Goal: Navigation & Orientation: Find specific page/section

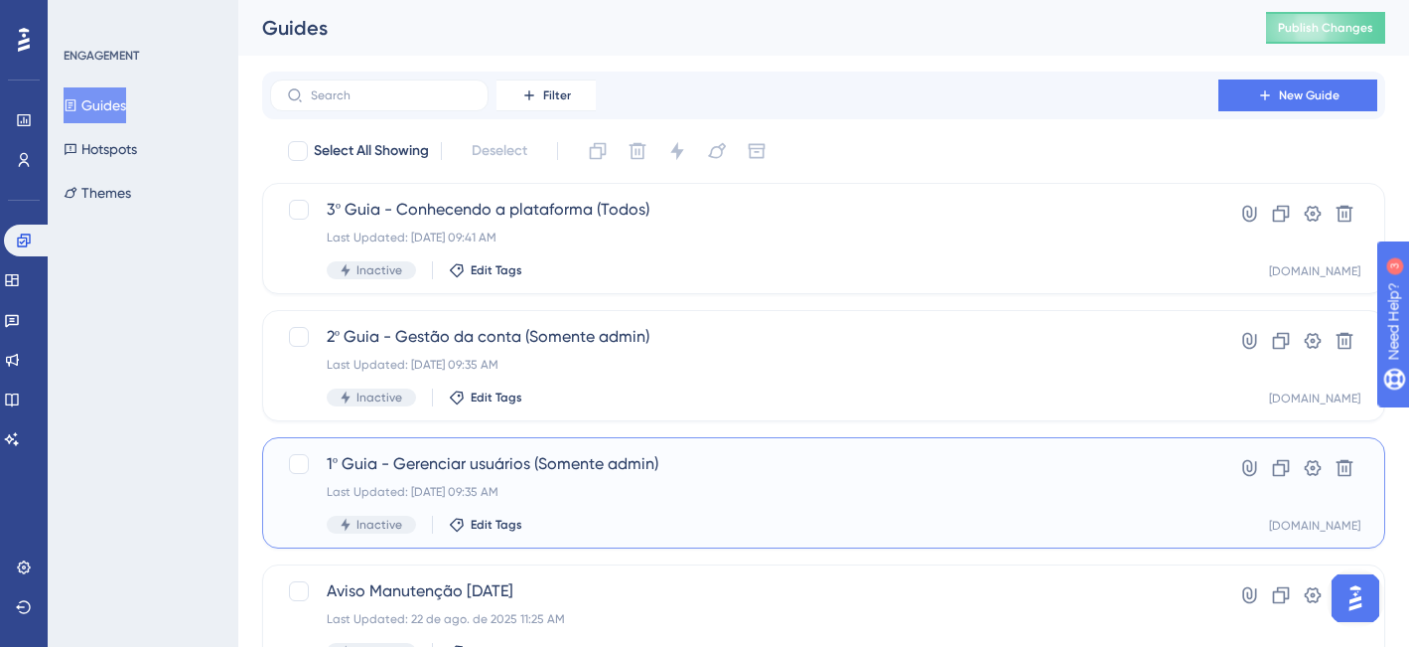
click at [746, 502] on div "1º Guia - Gerenciar usuários (Somente admin) Last Updated: [DATE] 09:35 AM Inac…" at bounding box center [744, 492] width 835 height 81
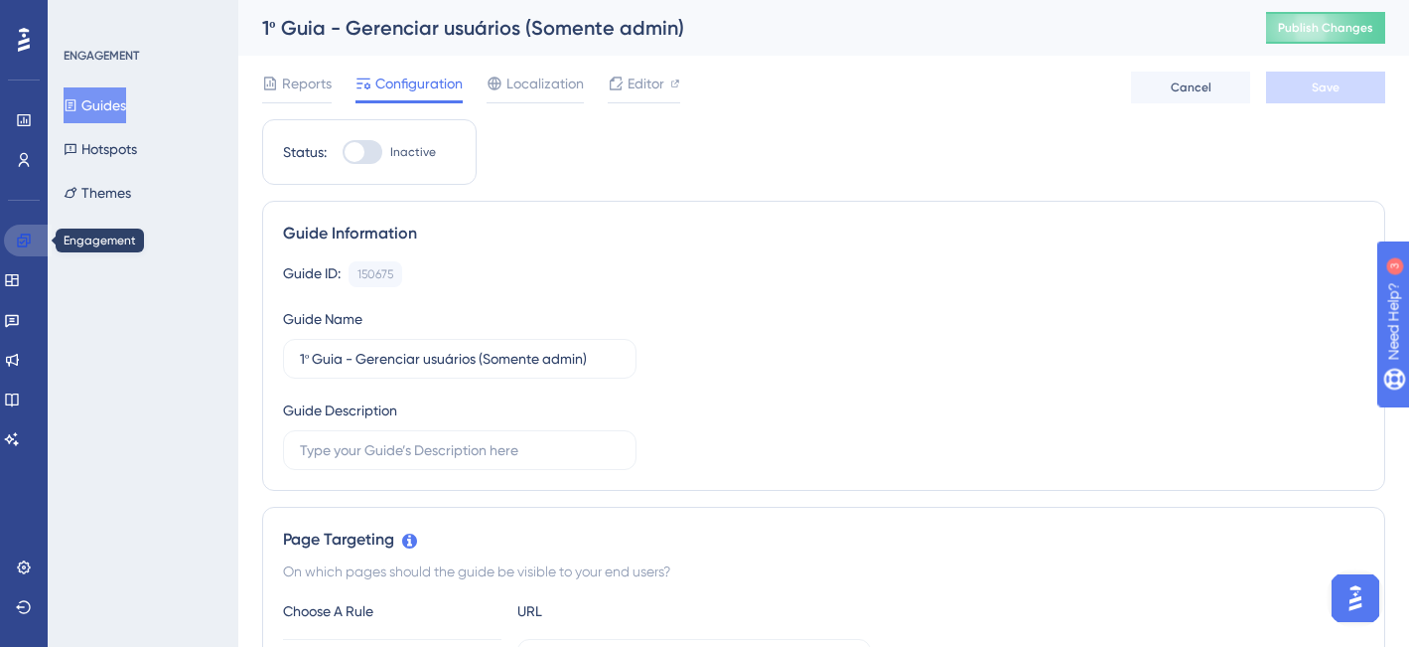
click at [24, 237] on icon at bounding box center [23, 239] width 13 height 13
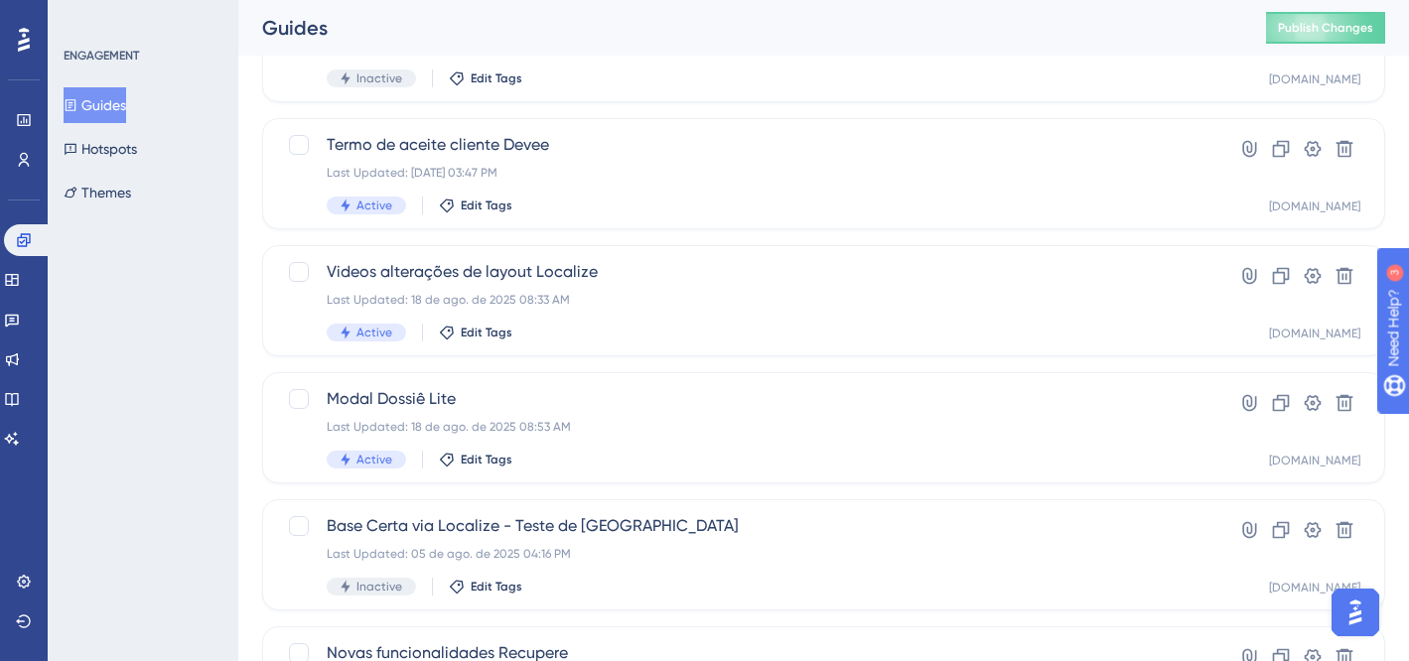
scroll to position [880, 0]
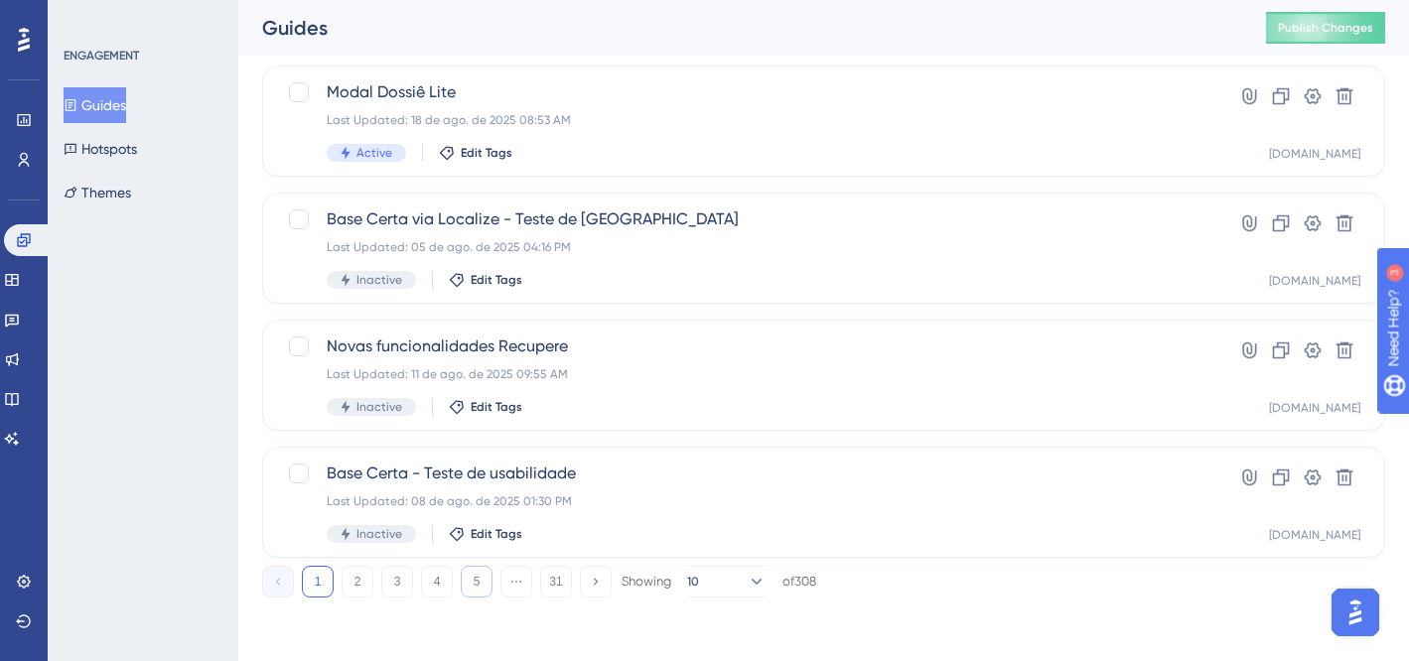
click at [481, 581] on button "5" at bounding box center [477, 582] width 32 height 32
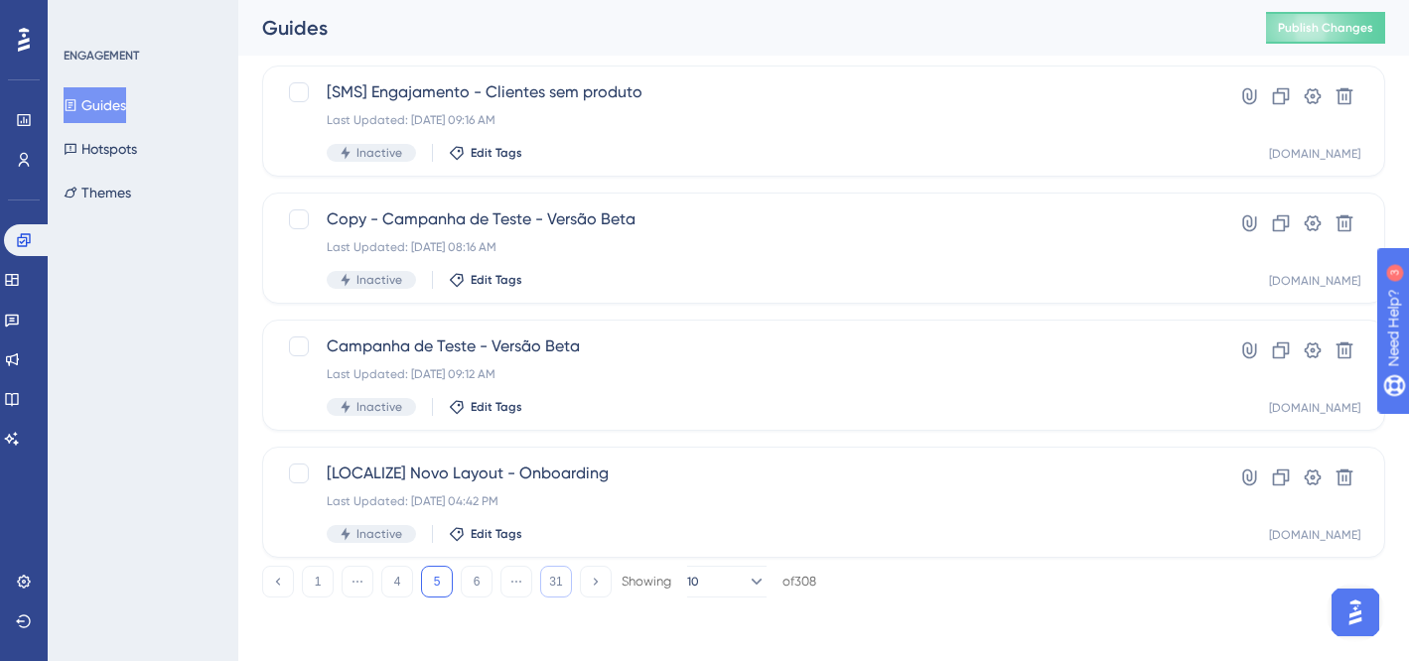
click at [561, 580] on button "31" at bounding box center [556, 582] width 32 height 32
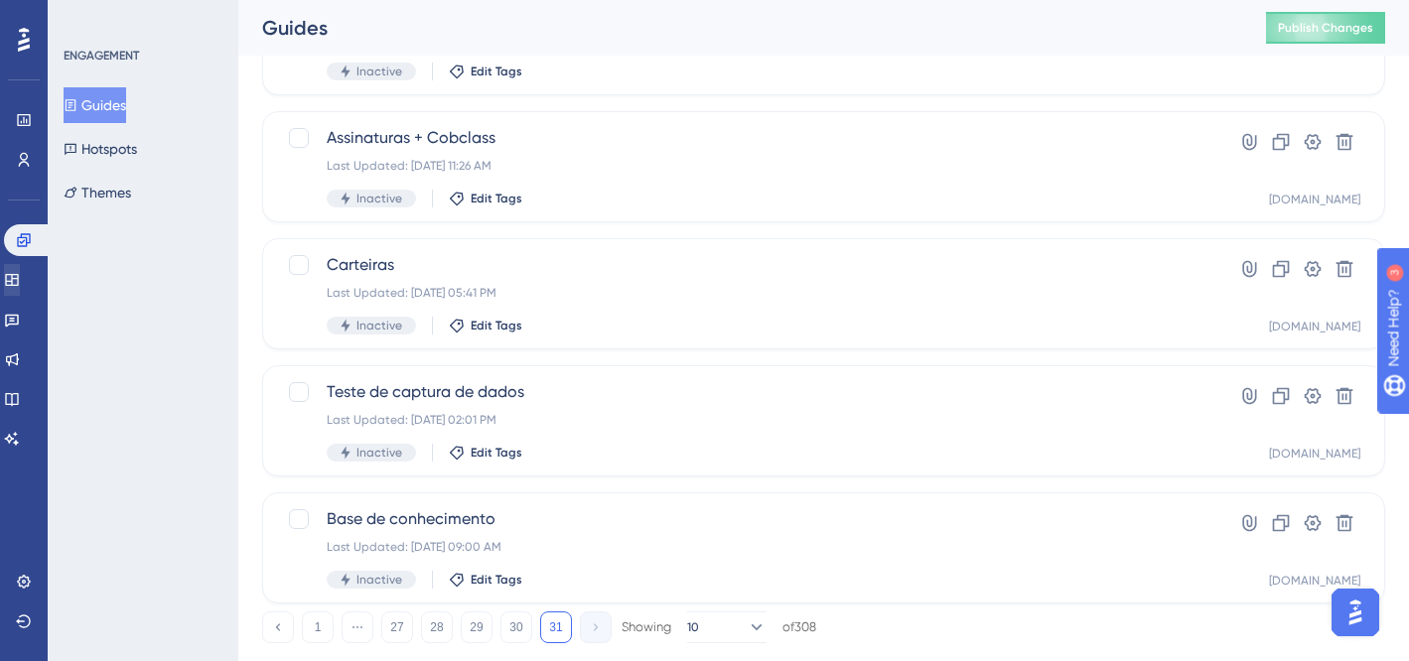
scroll to position [626, 0]
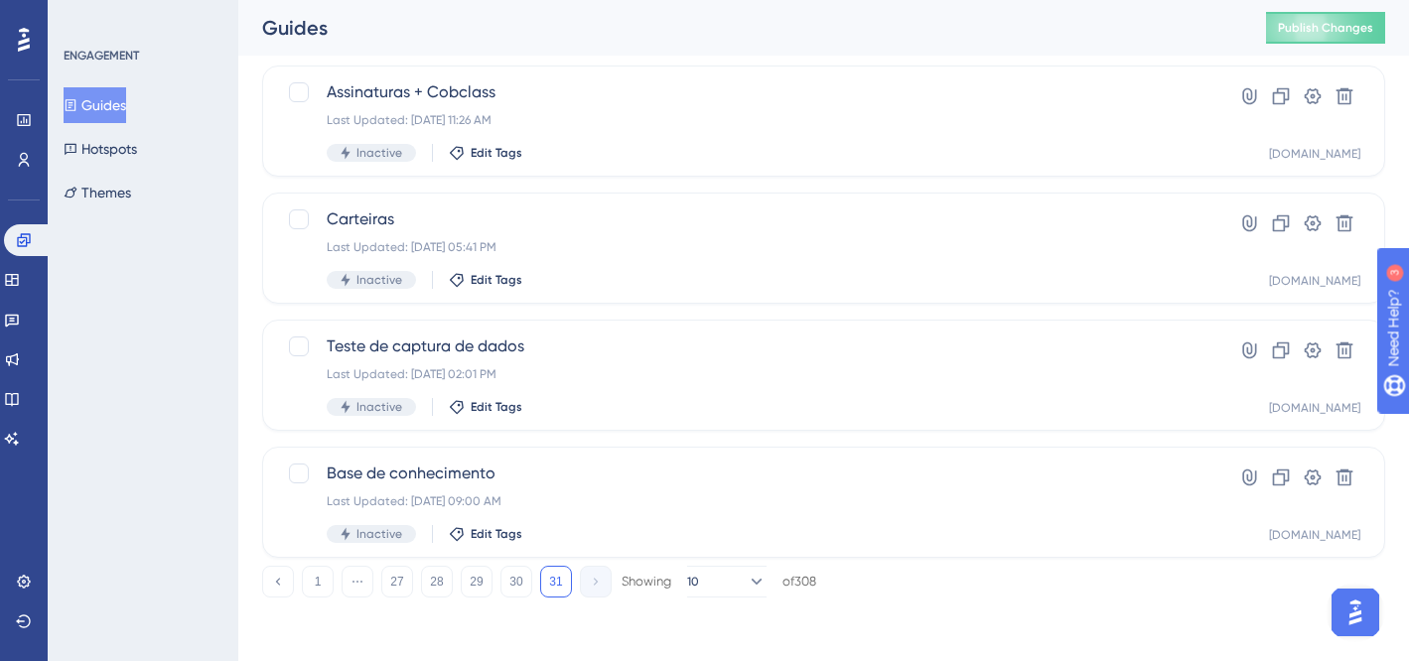
click at [27, 263] on div "Engagement Widgets Feedback Product Updates Knowledge Base AI Assistant" at bounding box center [24, 339] width 40 height 230
click at [18, 279] on icon at bounding box center [11, 280] width 13 height 12
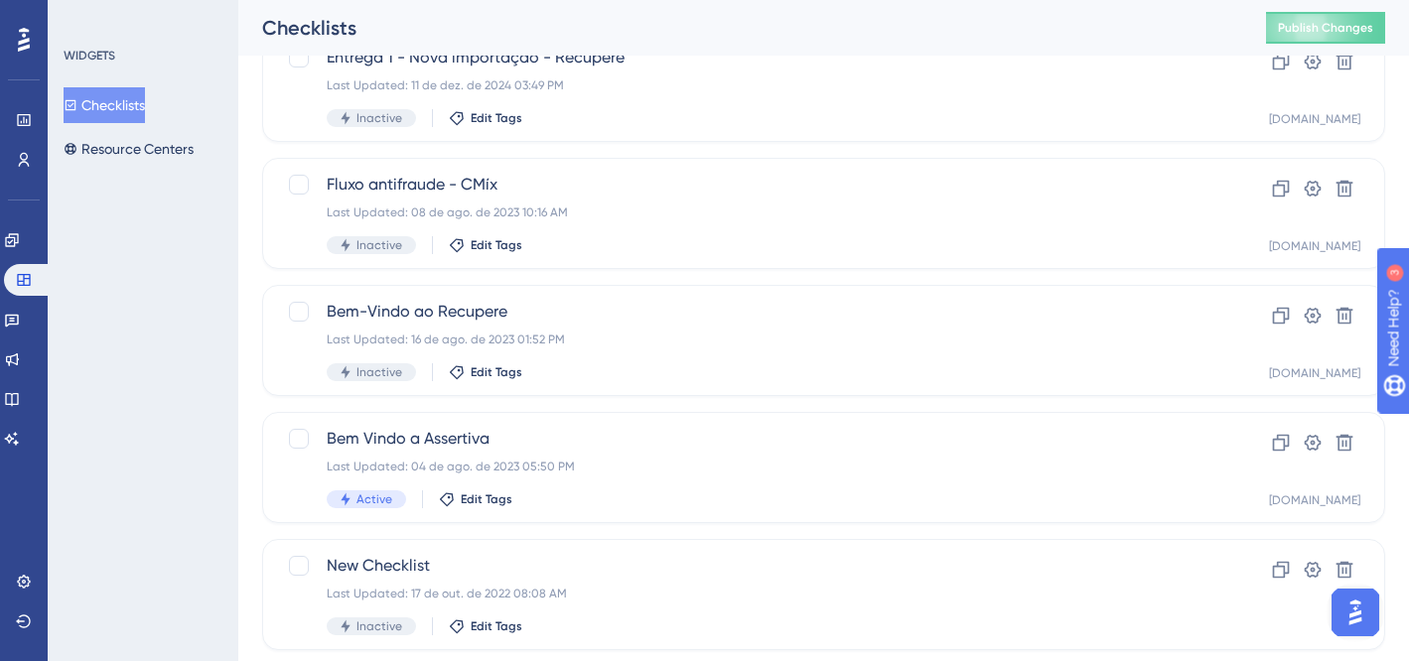
scroll to position [459, 0]
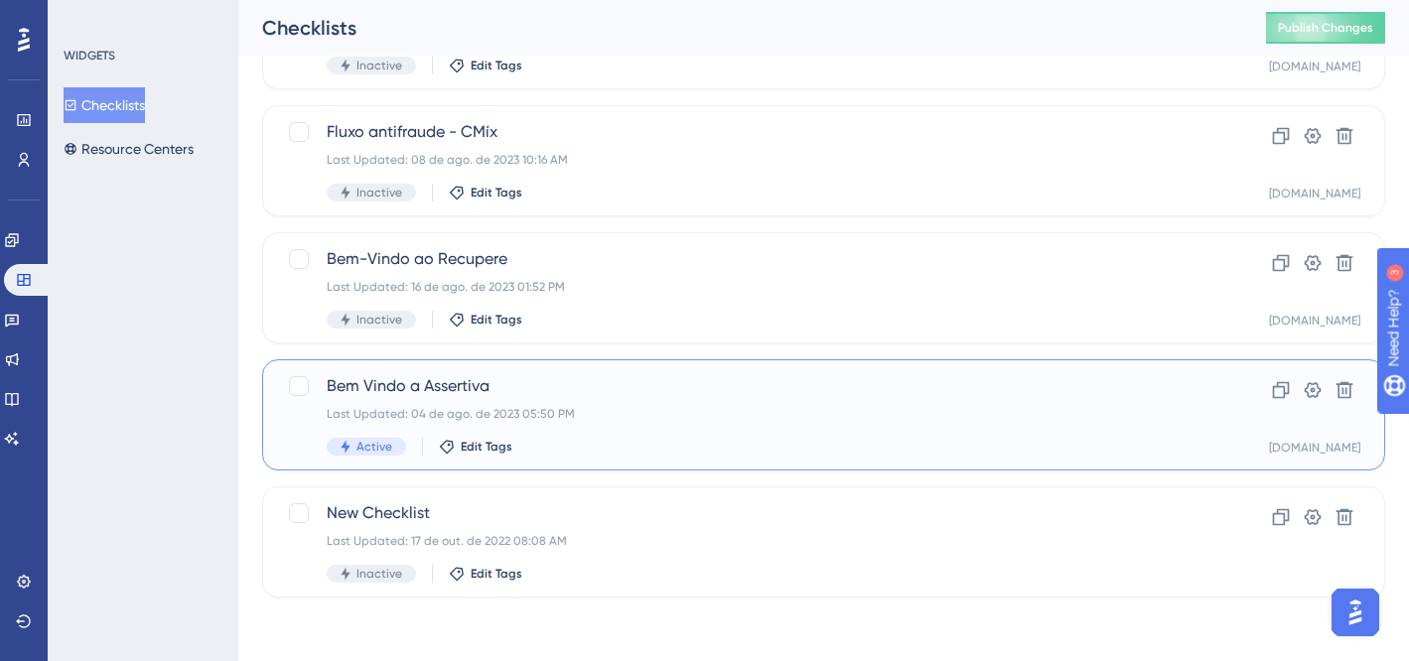
click at [818, 410] on div "Last Updated: 04 de ago. de 2023 05:50 PM" at bounding box center [744, 414] width 835 height 16
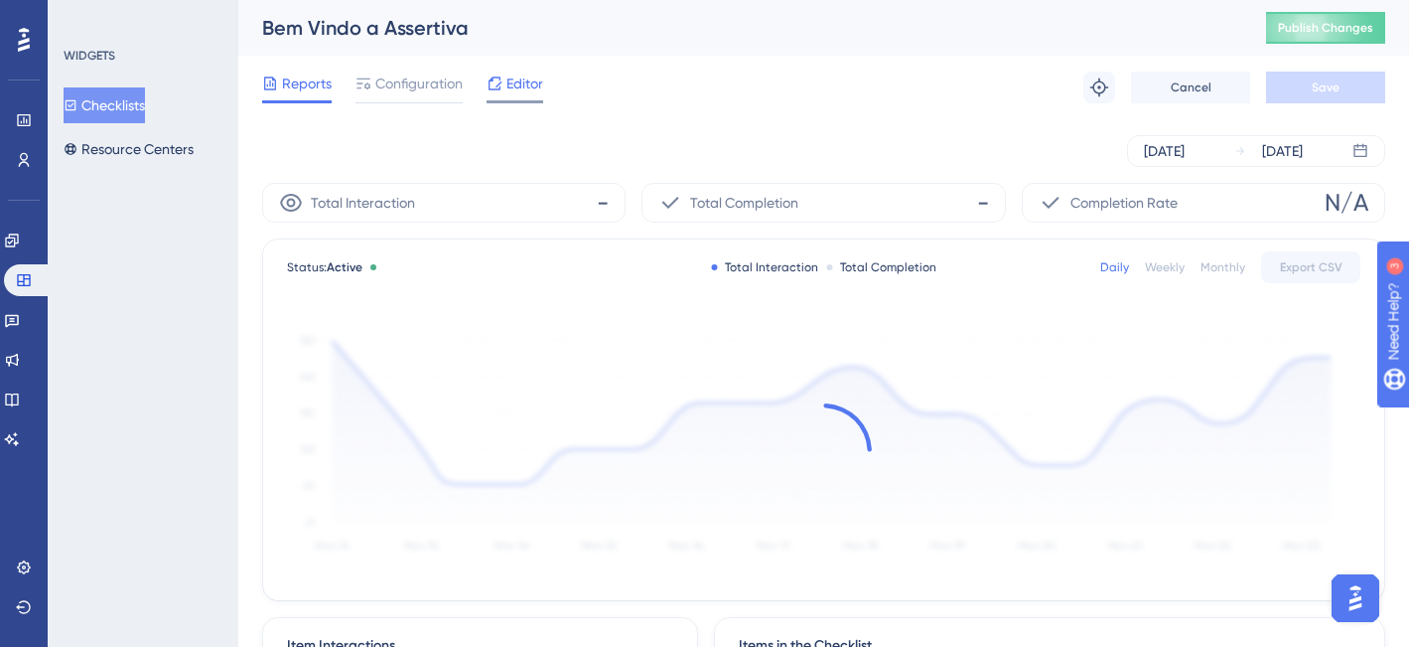
click at [509, 87] on span "Editor" at bounding box center [525, 84] width 37 height 24
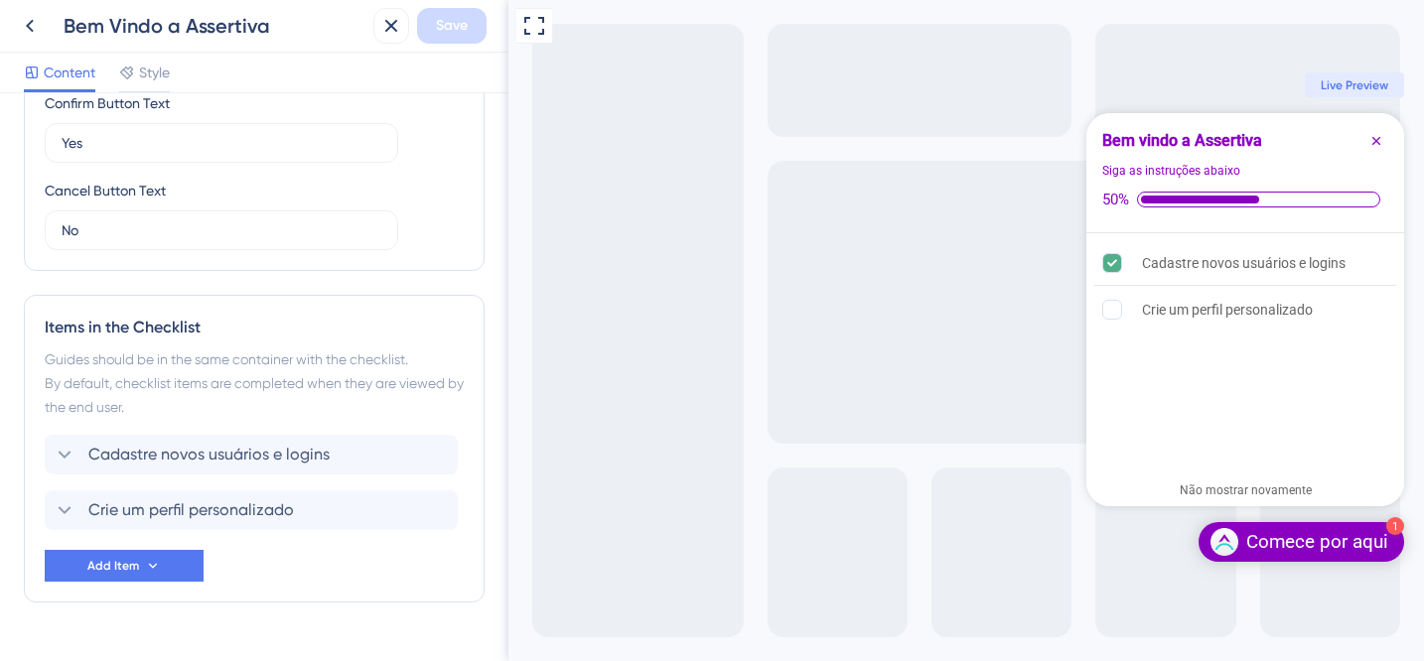
scroll to position [781, 0]
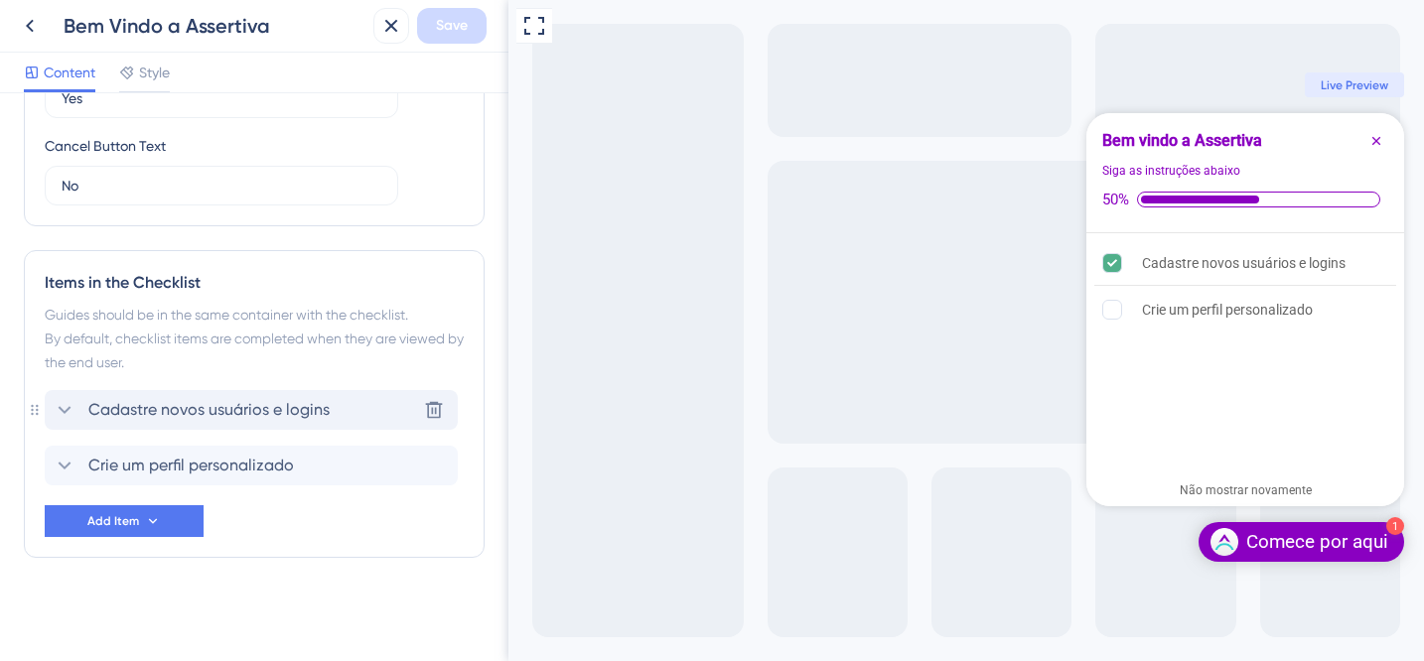
click at [73, 417] on icon at bounding box center [65, 410] width 24 height 24
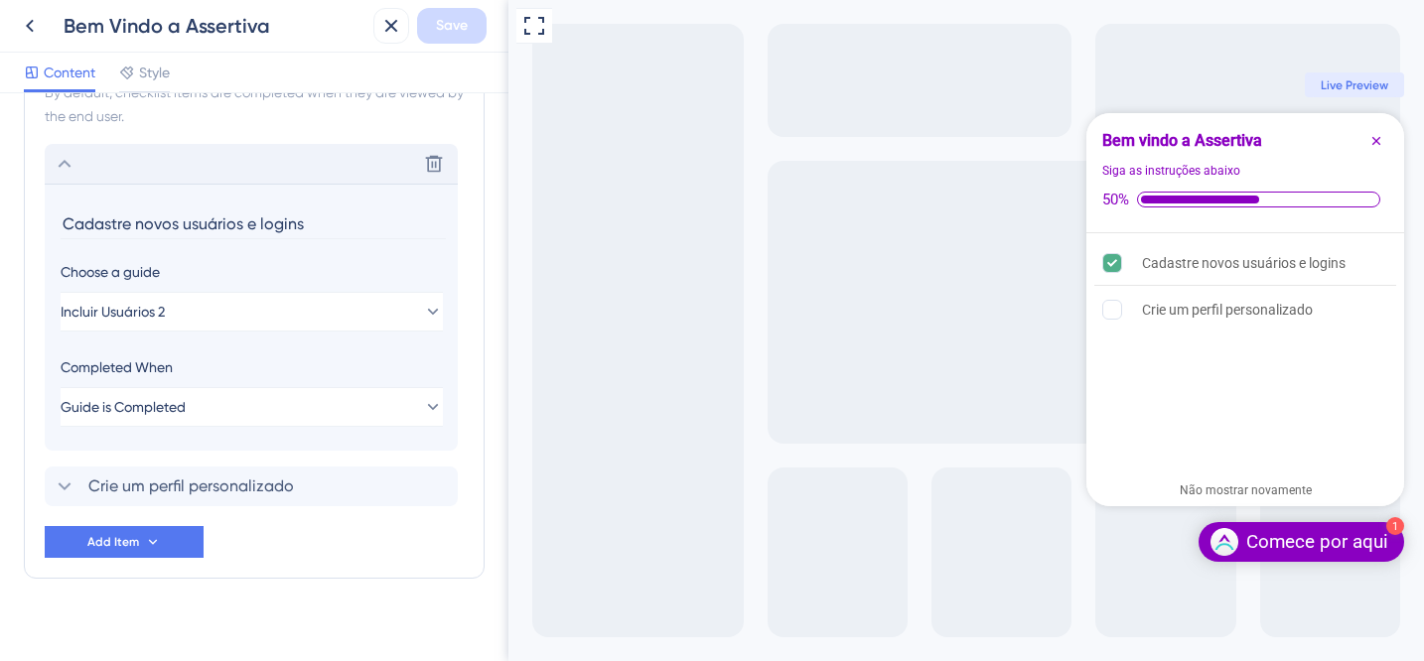
scroll to position [1048, 0]
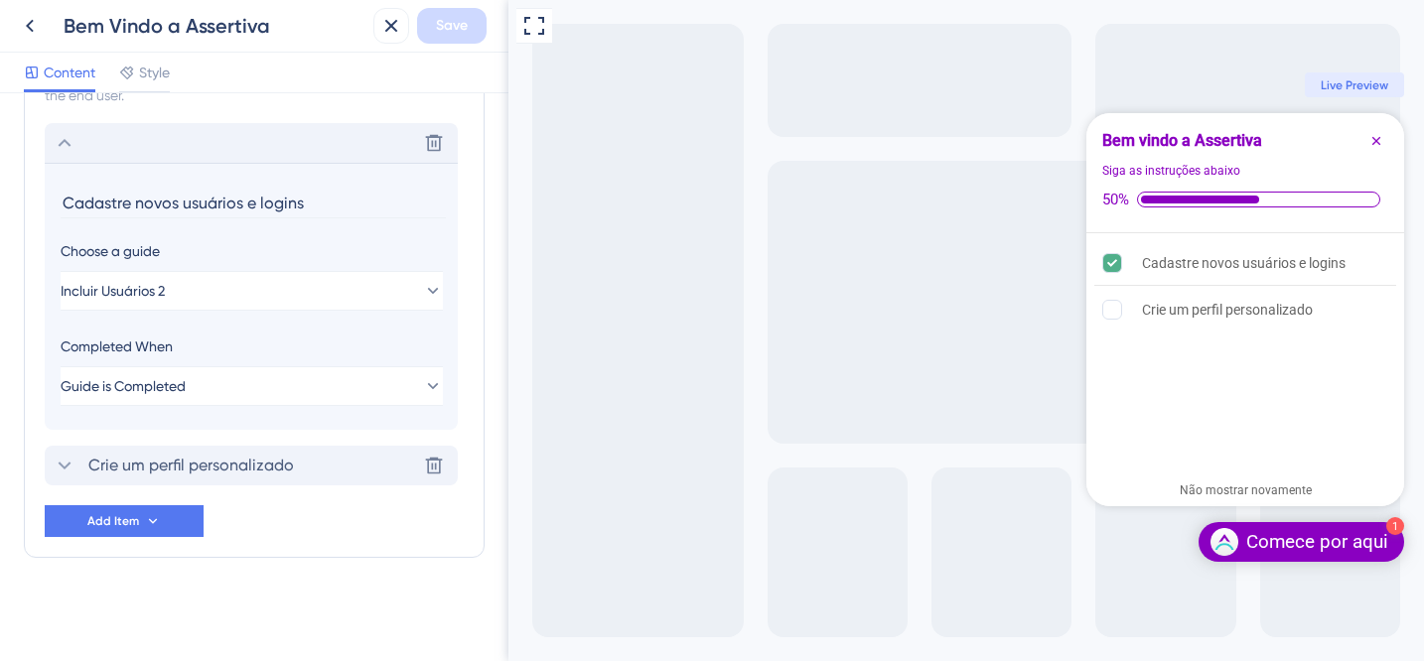
click at [98, 458] on span "Crie um perfil personalizado" at bounding box center [191, 466] width 206 height 24
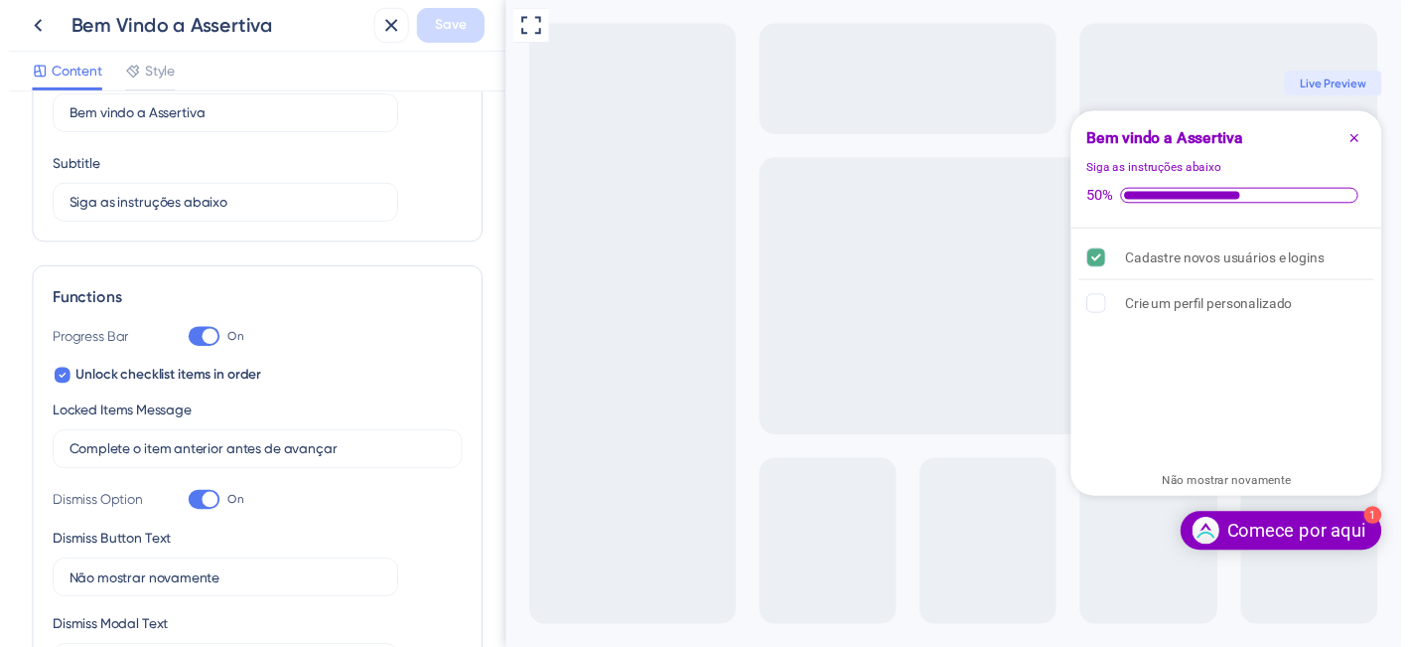
scroll to position [0, 0]
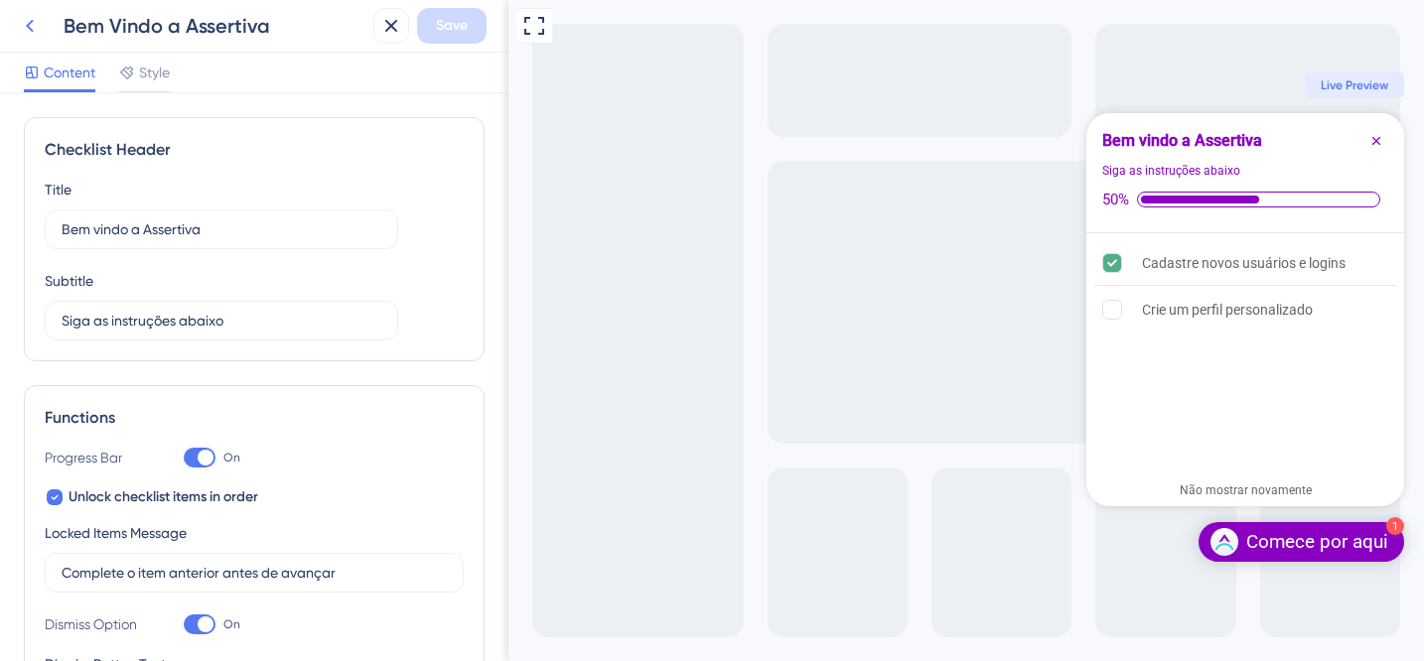
click at [23, 23] on icon at bounding box center [30, 26] width 24 height 24
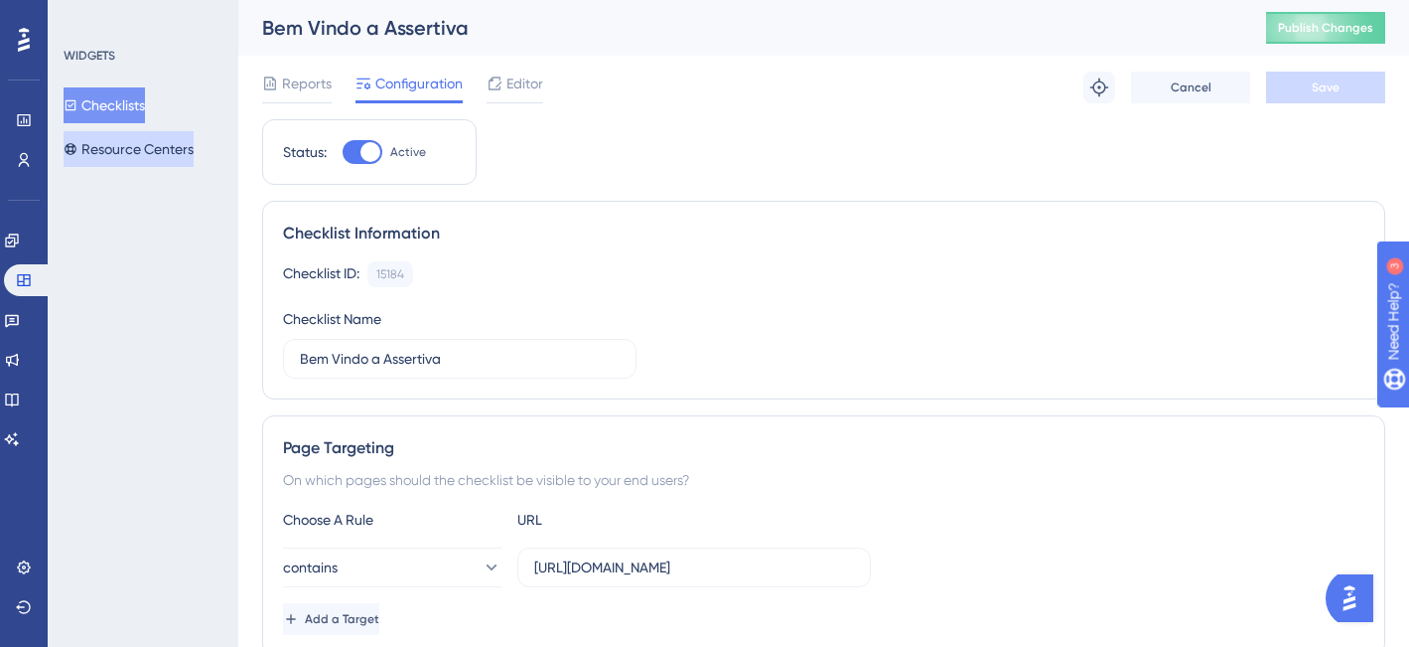
click at [107, 154] on button "Resource Centers" at bounding box center [129, 149] width 130 height 36
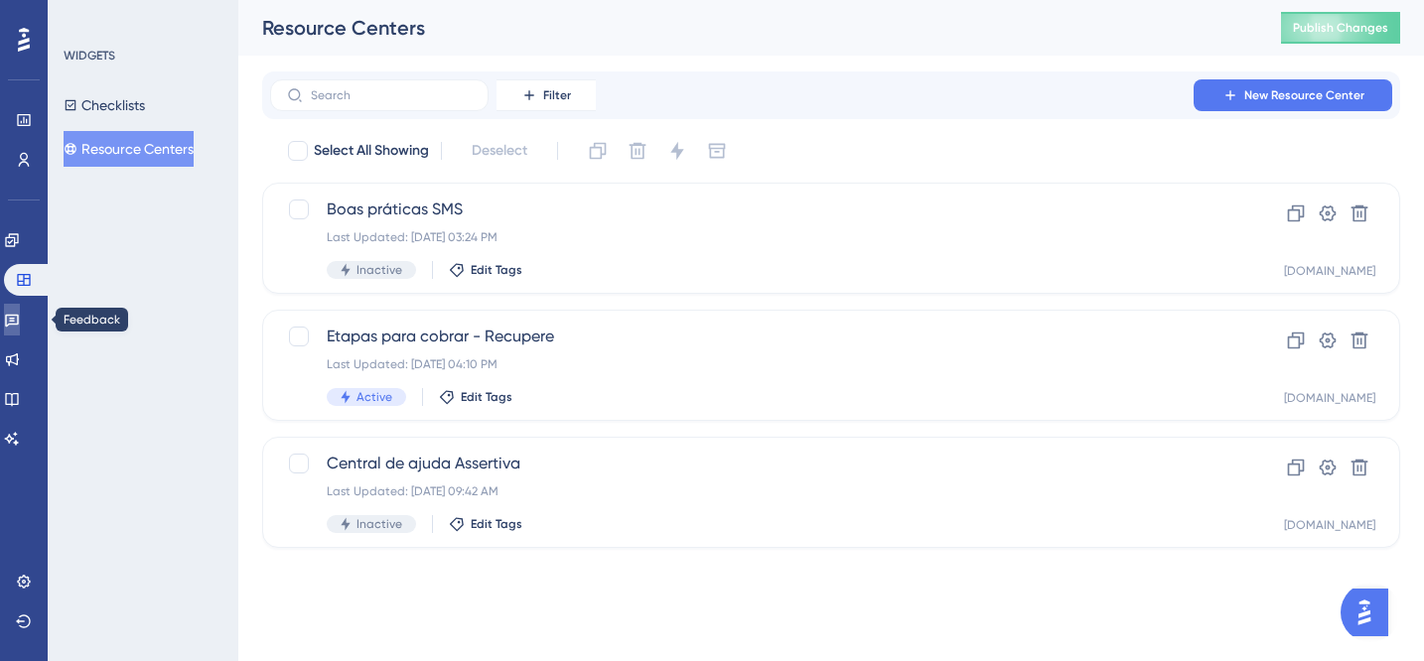
click at [20, 310] on link at bounding box center [12, 320] width 16 height 32
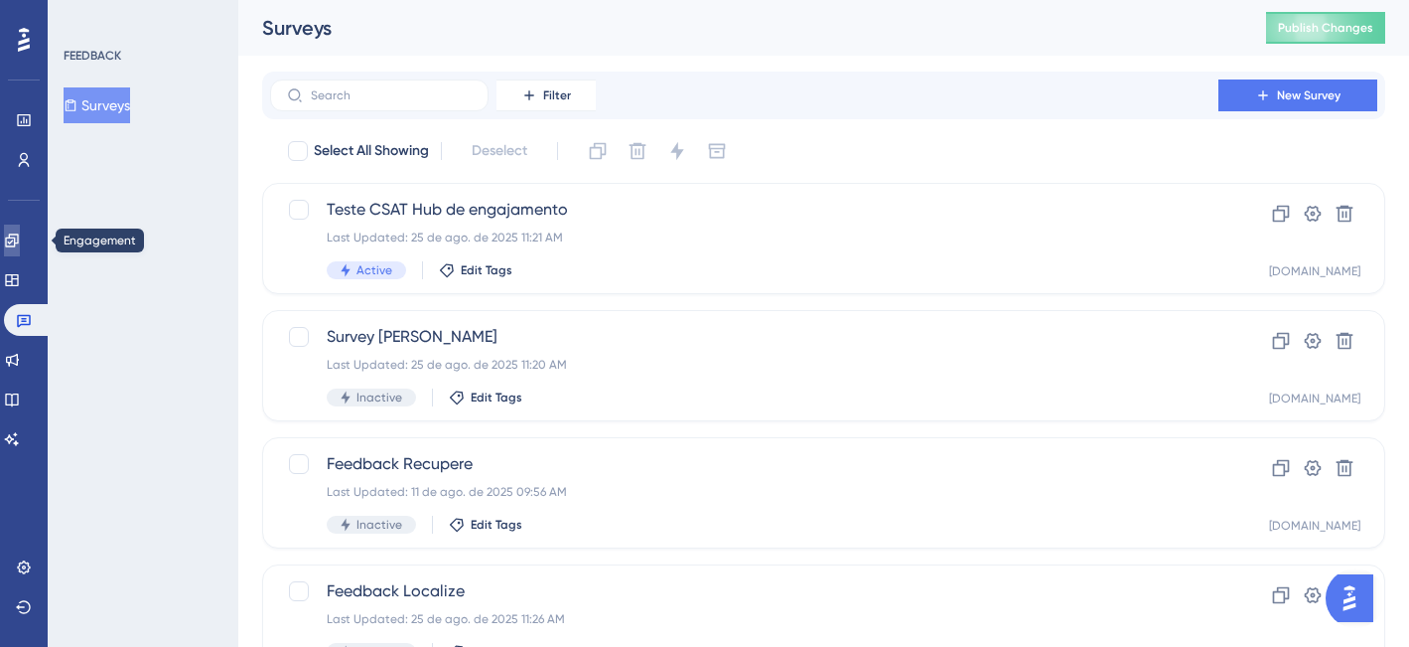
click at [19, 239] on icon at bounding box center [12, 240] width 16 height 16
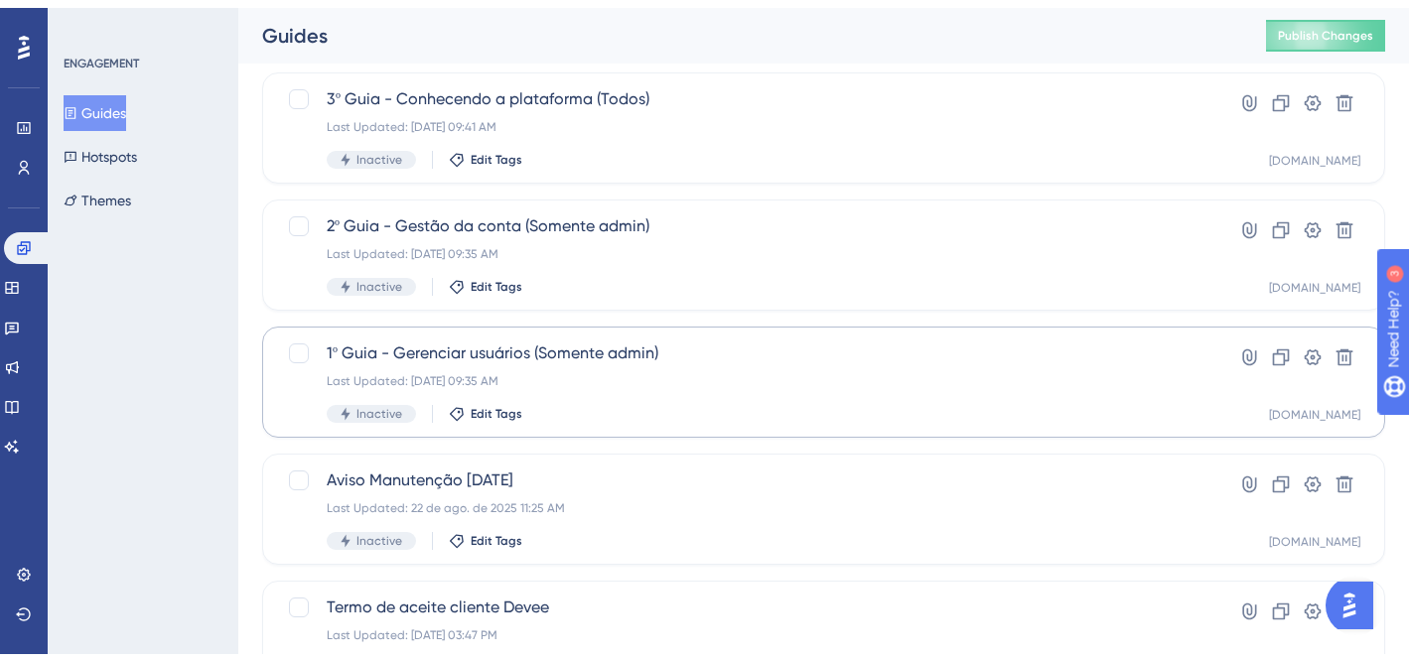
scroll to position [880, 0]
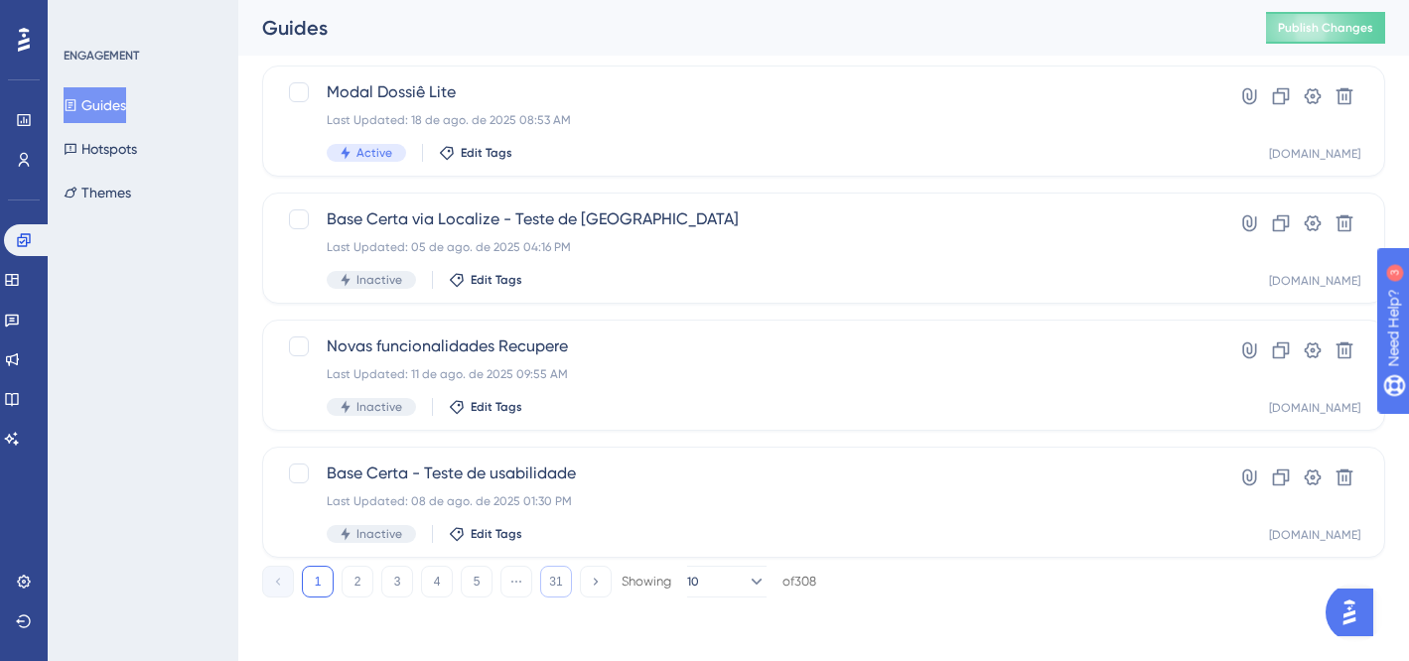
click at [545, 580] on button "31" at bounding box center [556, 582] width 32 height 32
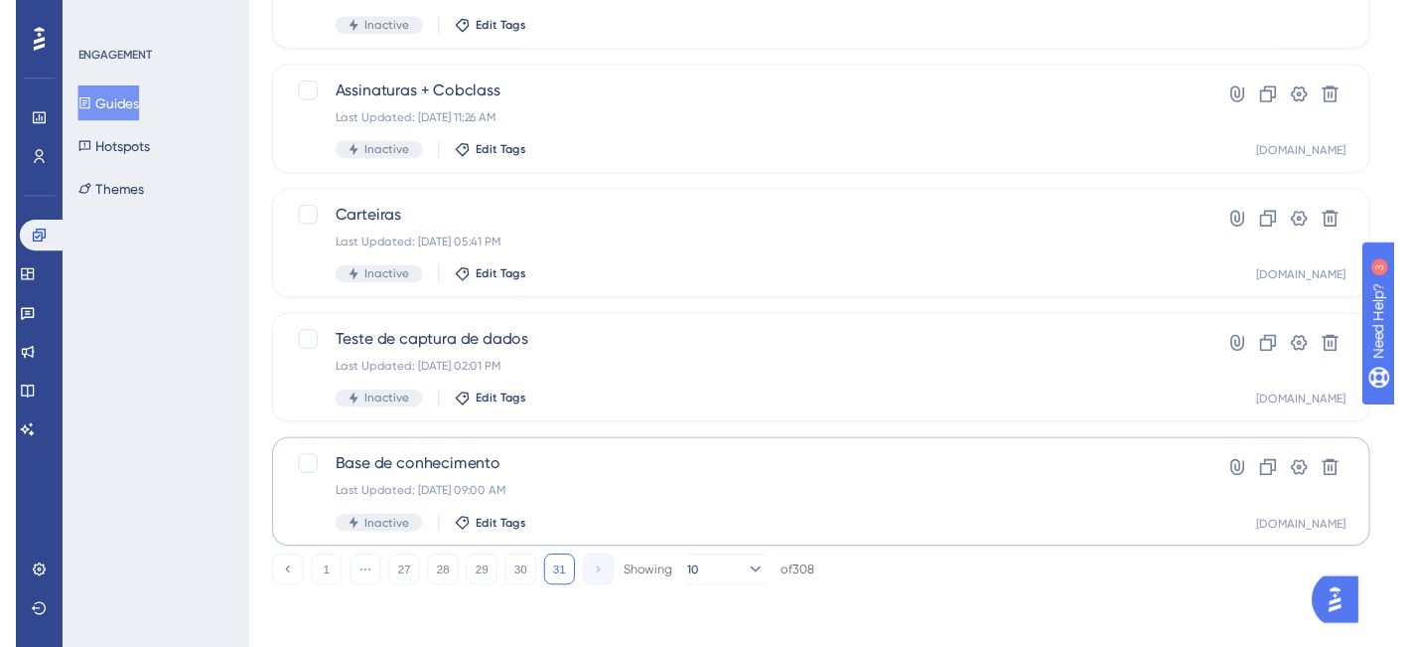
scroll to position [0, 0]
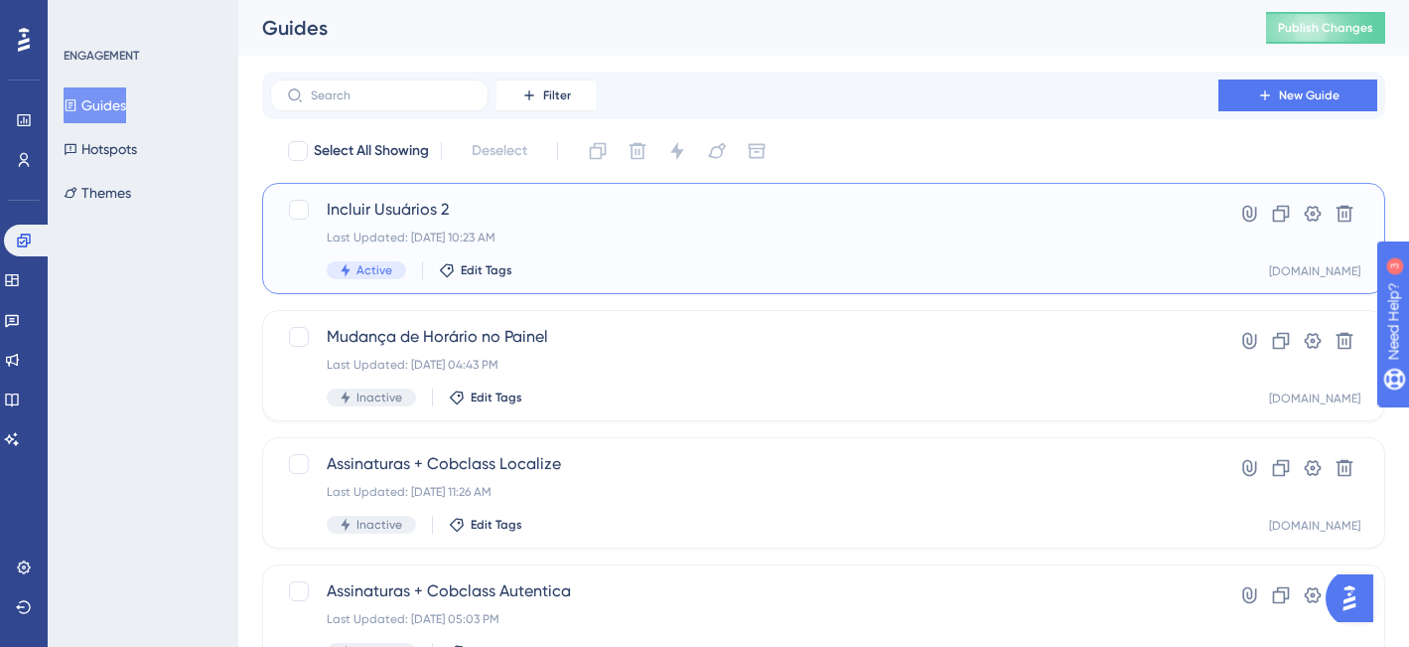
click at [696, 218] on span "Incluir Usuários 2" at bounding box center [744, 210] width 835 height 24
